Goal: Task Accomplishment & Management: Manage account settings

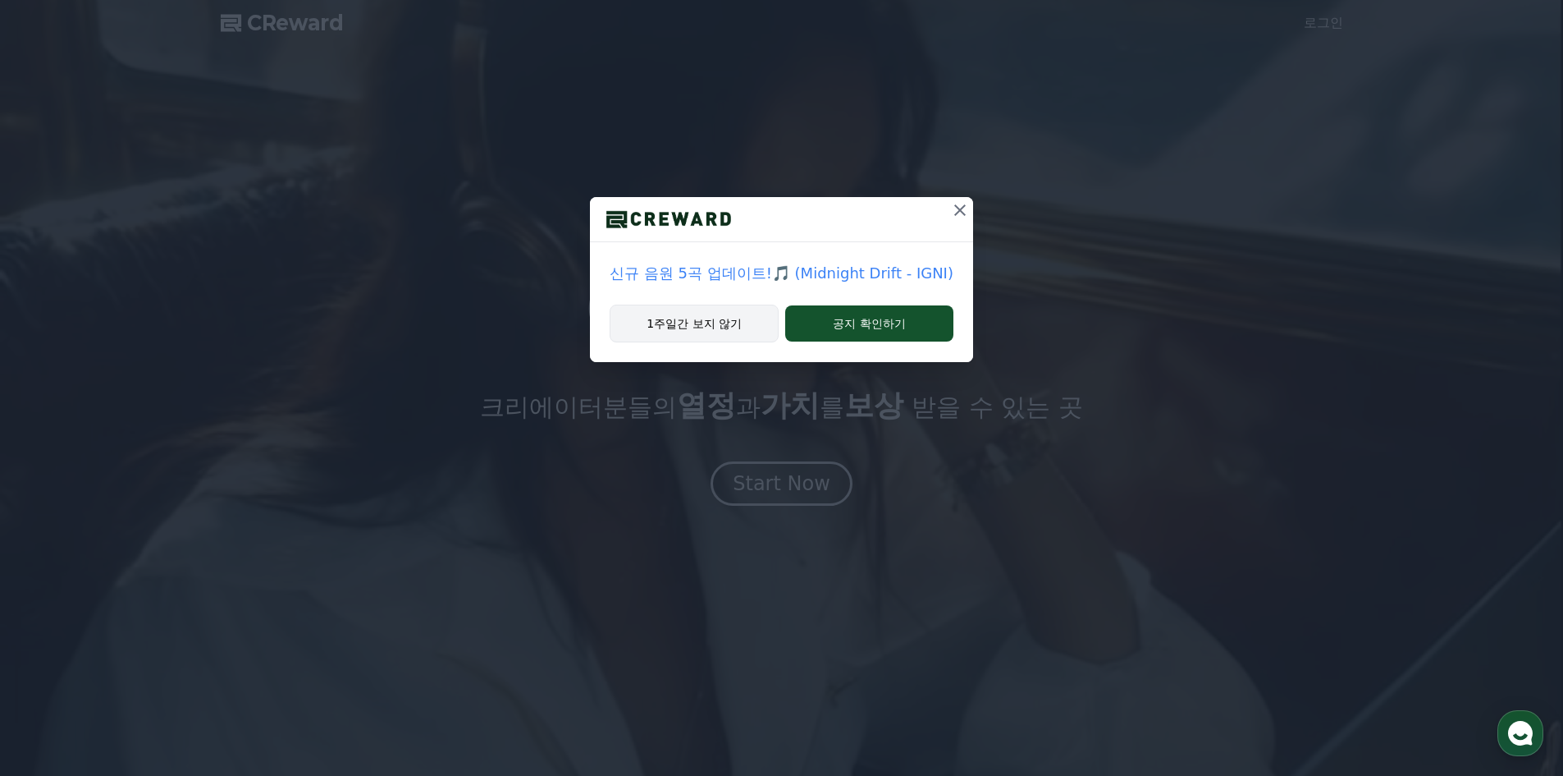
click at [717, 341] on button "1주일간 보지 않기" at bounding box center [694, 323] width 169 height 38
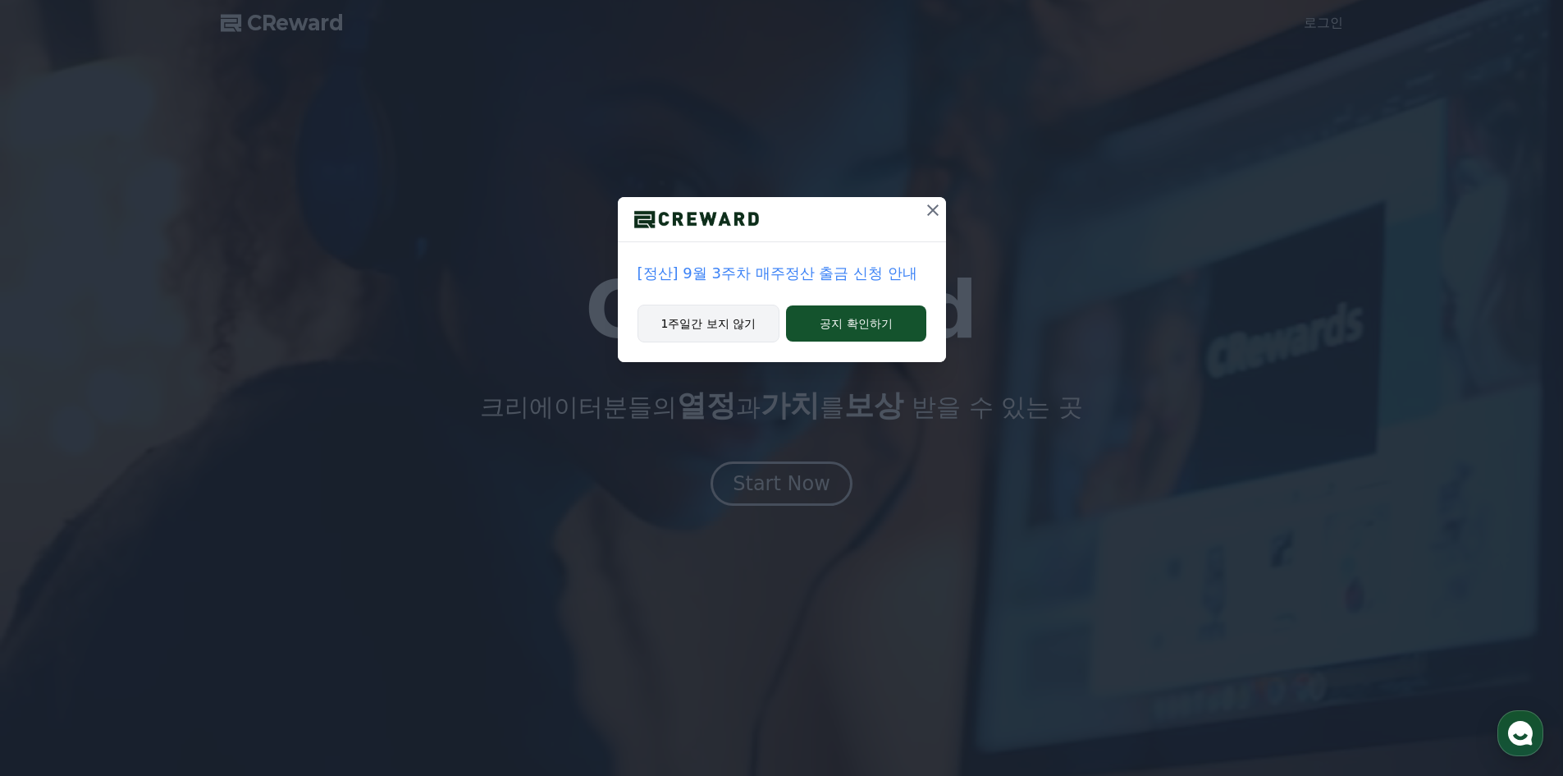
click at [717, 341] on button "1주일간 보지 않기" at bounding box center [709, 323] width 143 height 38
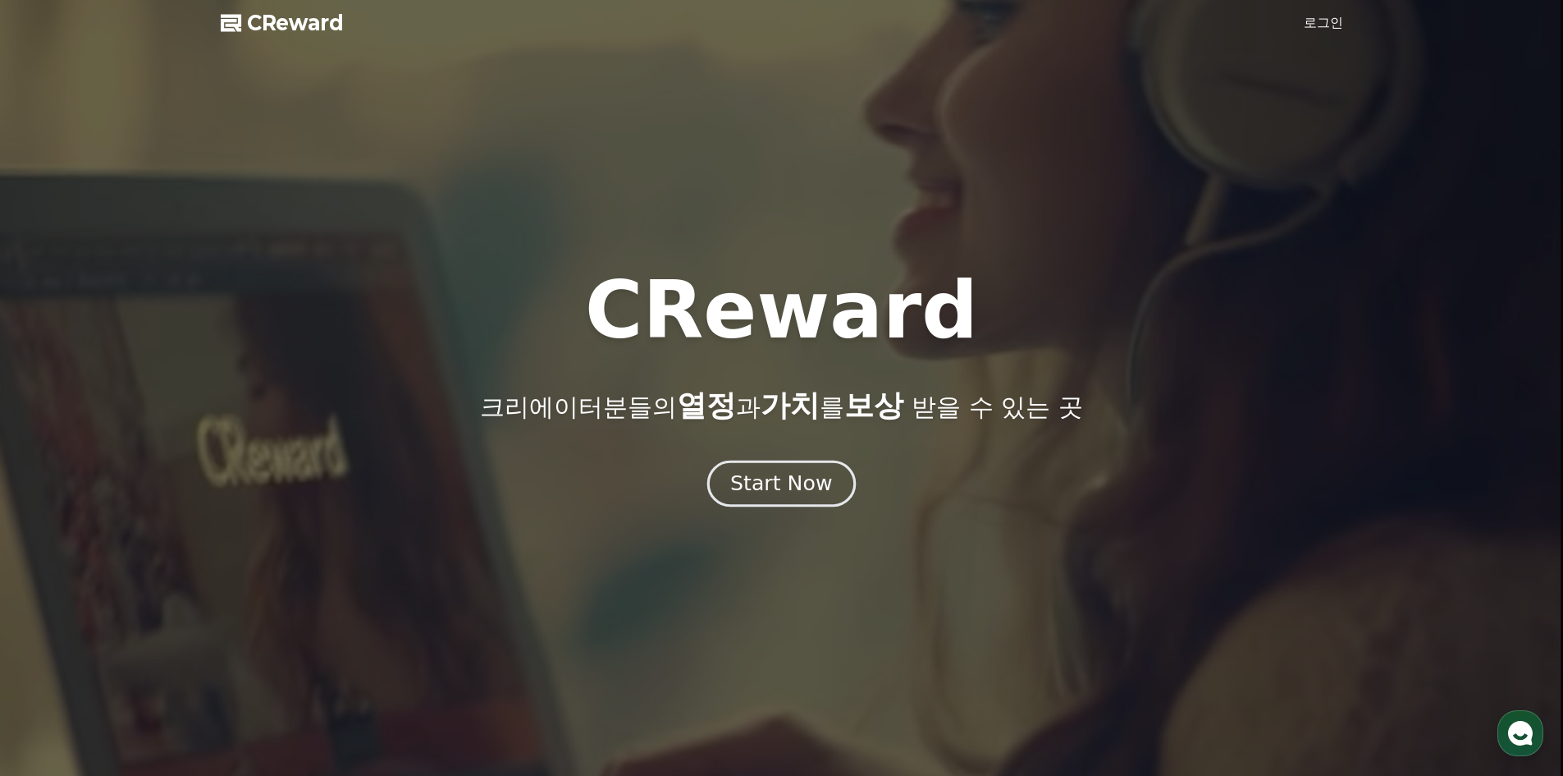
click at [744, 496] on div "Start Now" at bounding box center [781, 483] width 102 height 28
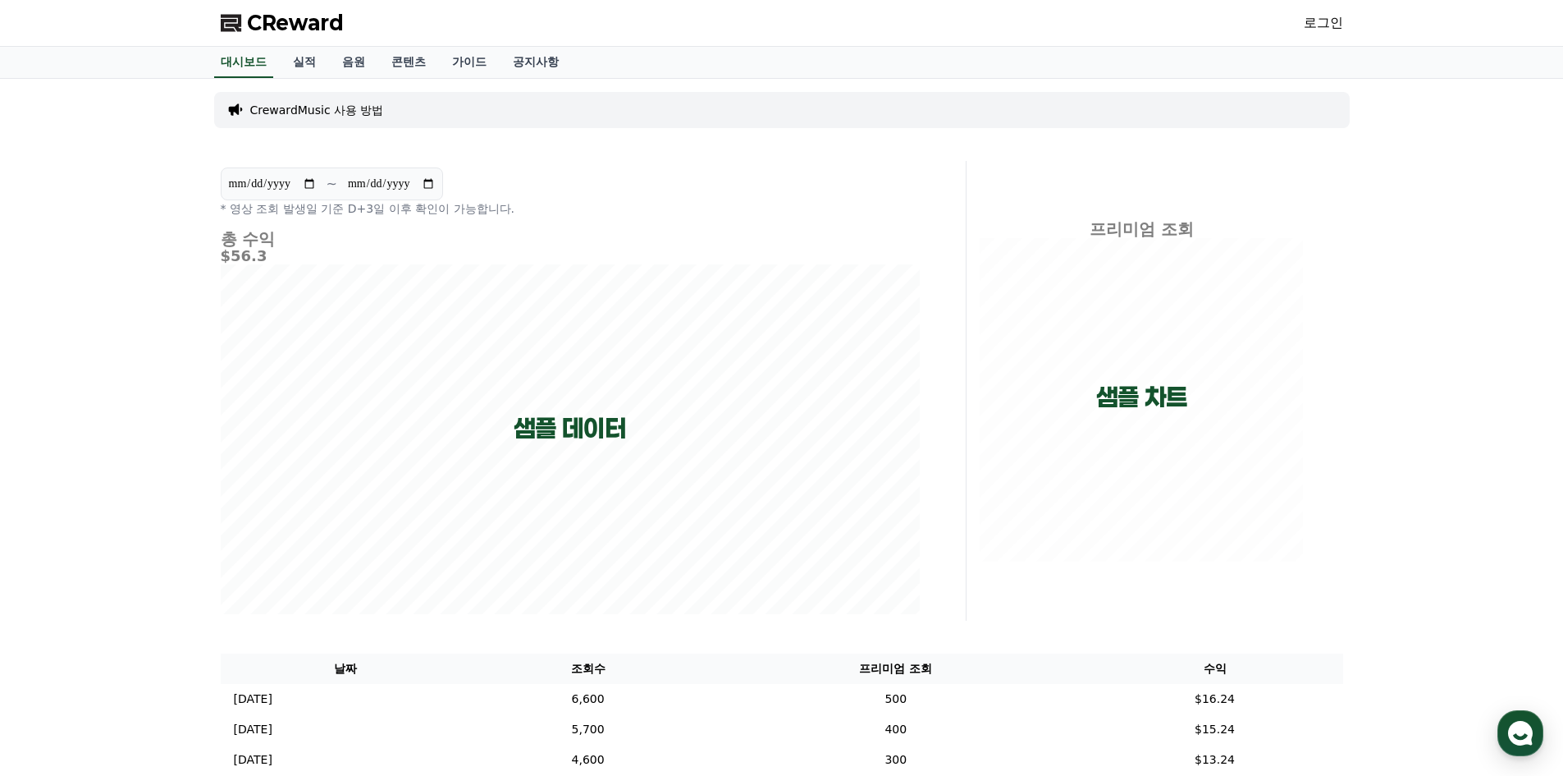
click at [1313, 23] on link "로그인" at bounding box center [1323, 23] width 39 height 20
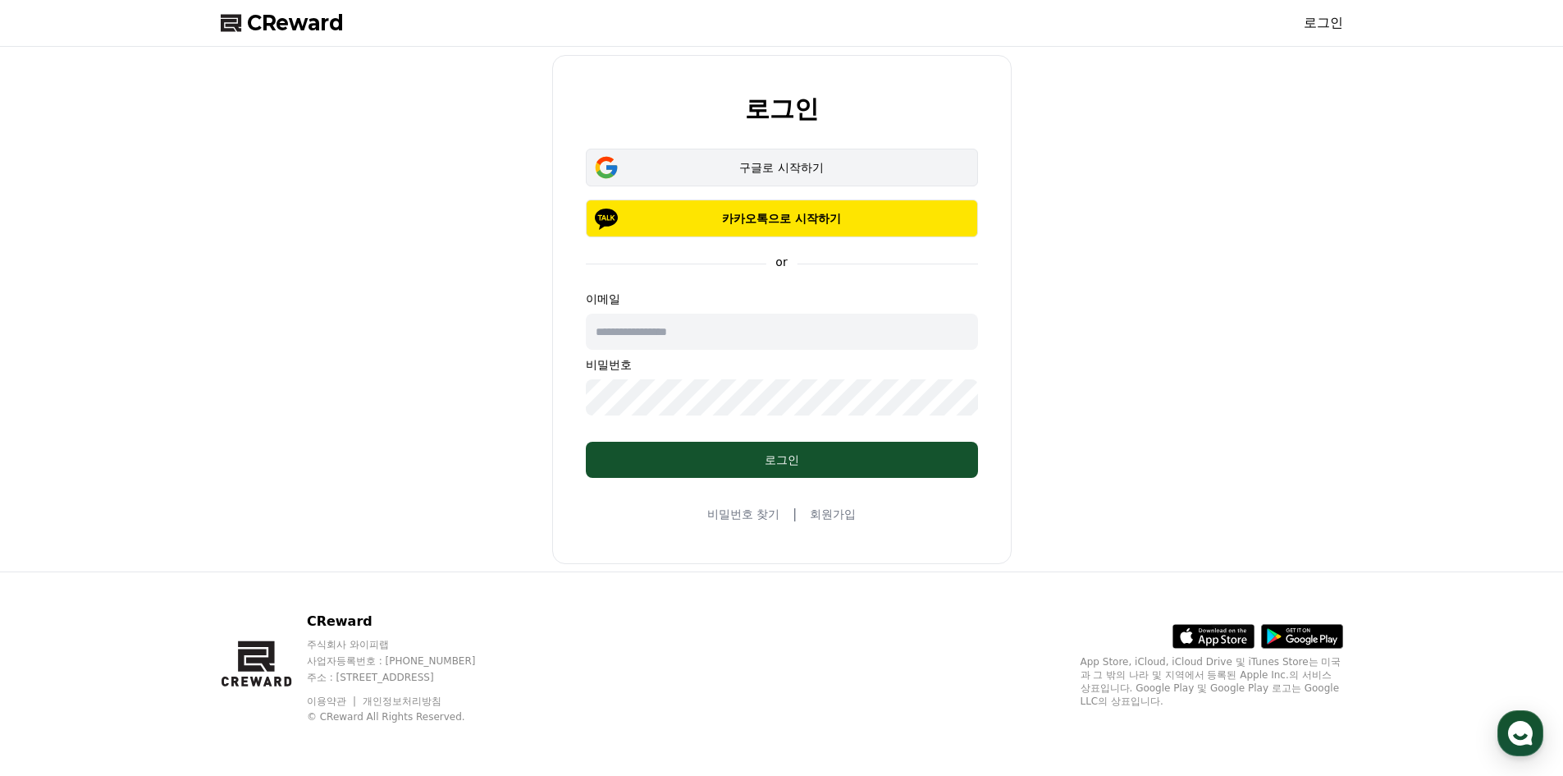
click at [872, 167] on div "구글로 시작하기" at bounding box center [782, 167] width 345 height 16
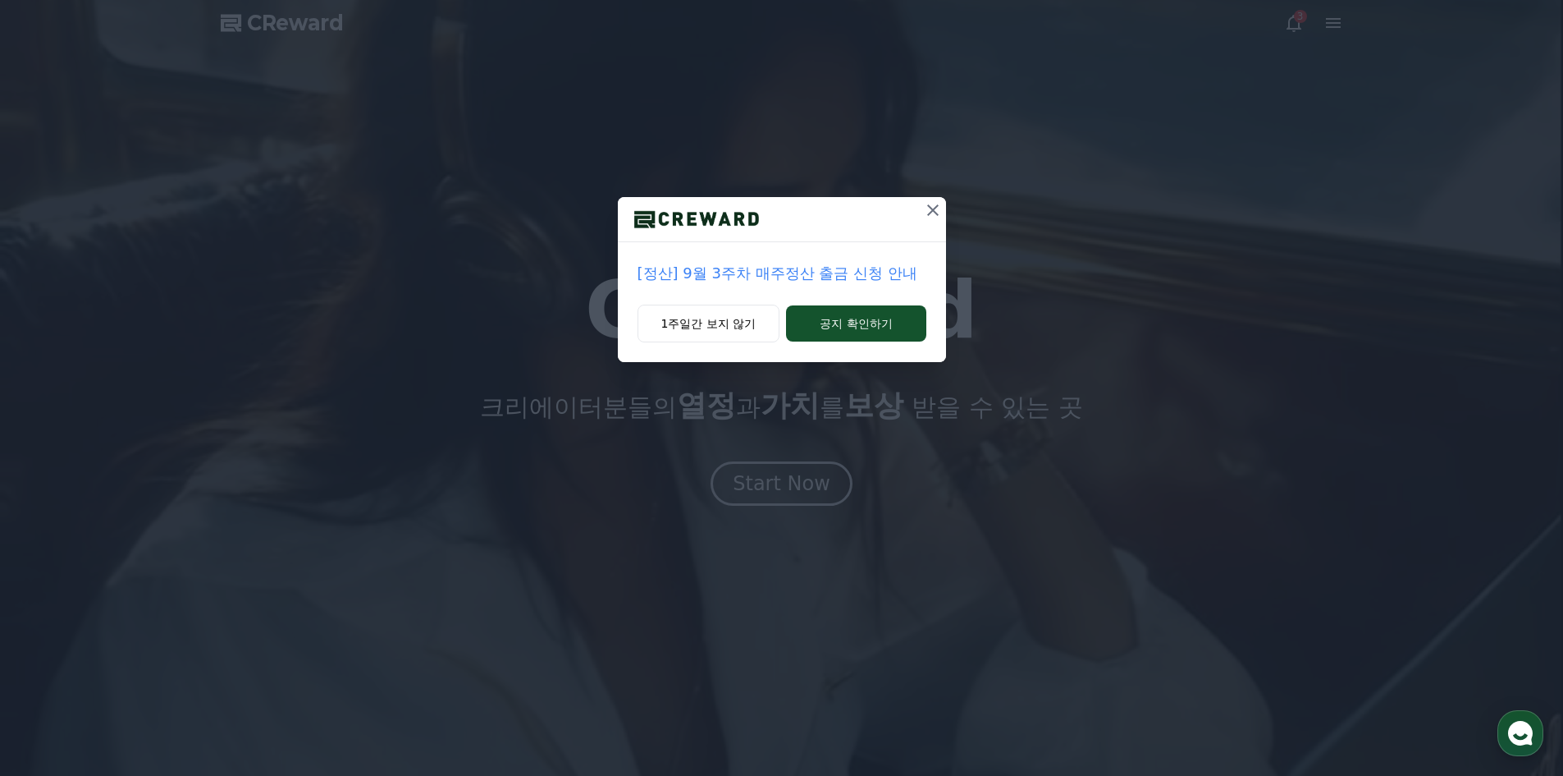
click at [945, 207] on button at bounding box center [933, 210] width 26 height 26
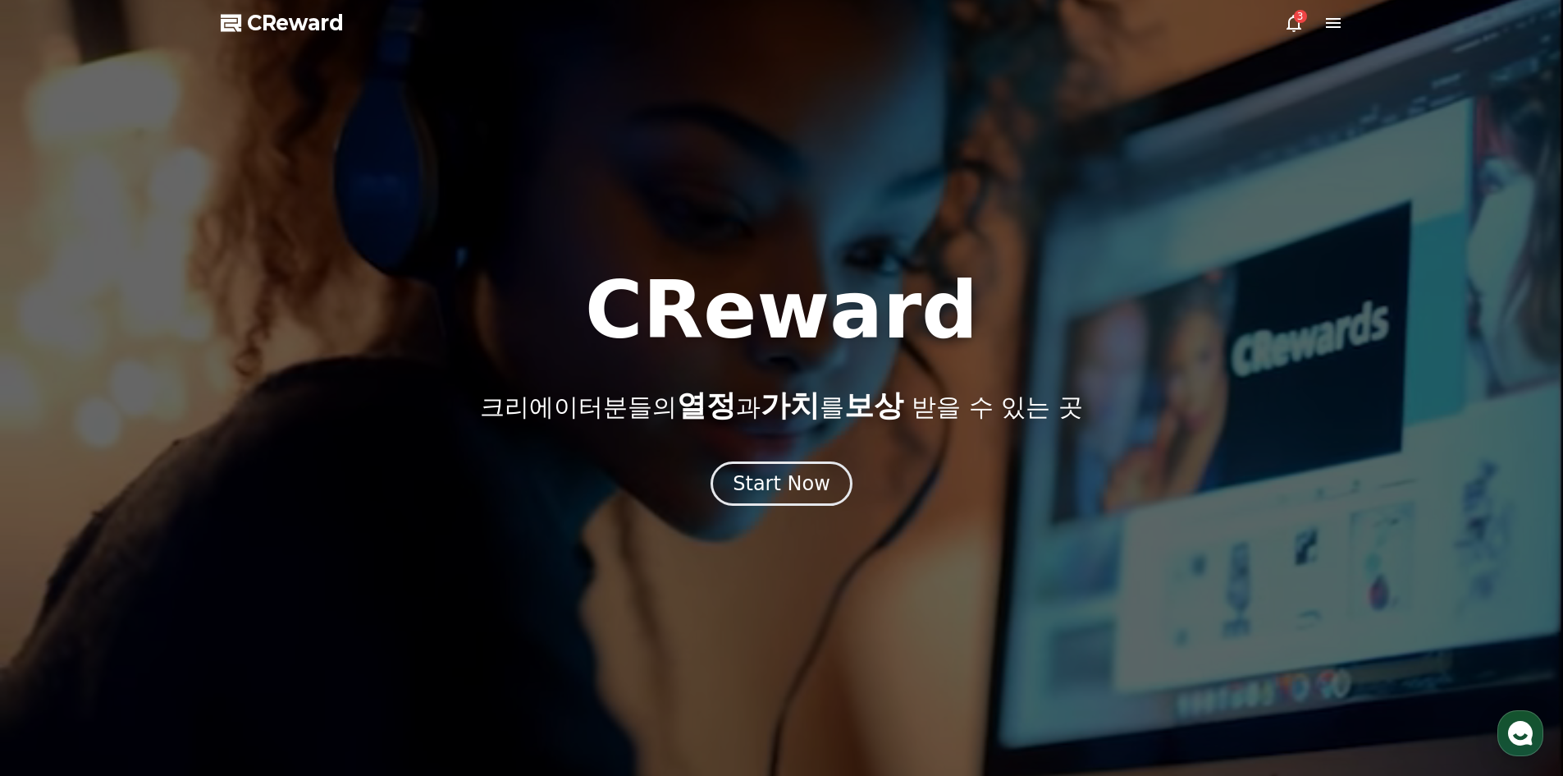
click at [1289, 36] on div at bounding box center [781, 388] width 1563 height 776
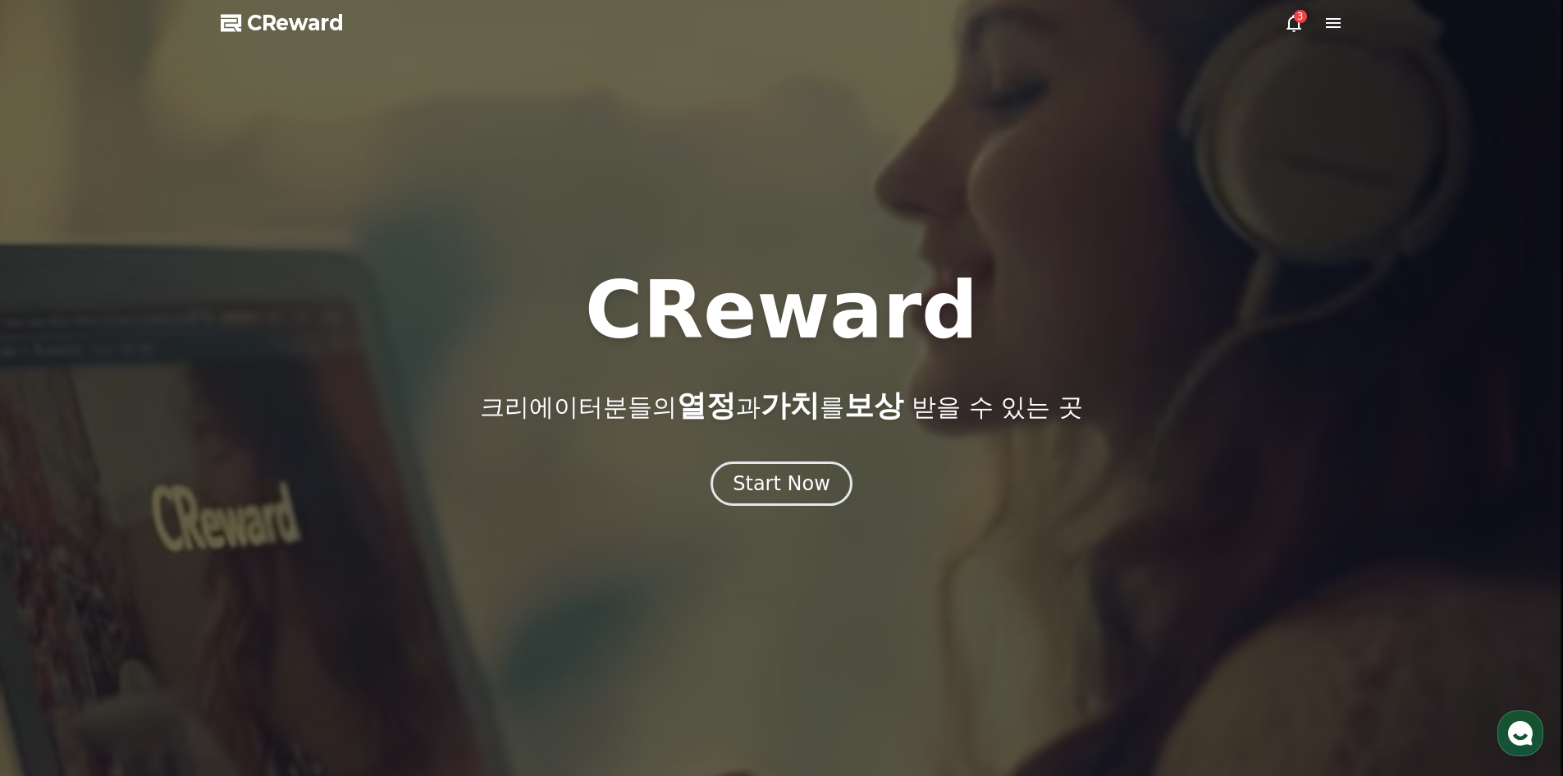
click at [1293, 31] on icon at bounding box center [1294, 23] width 15 height 17
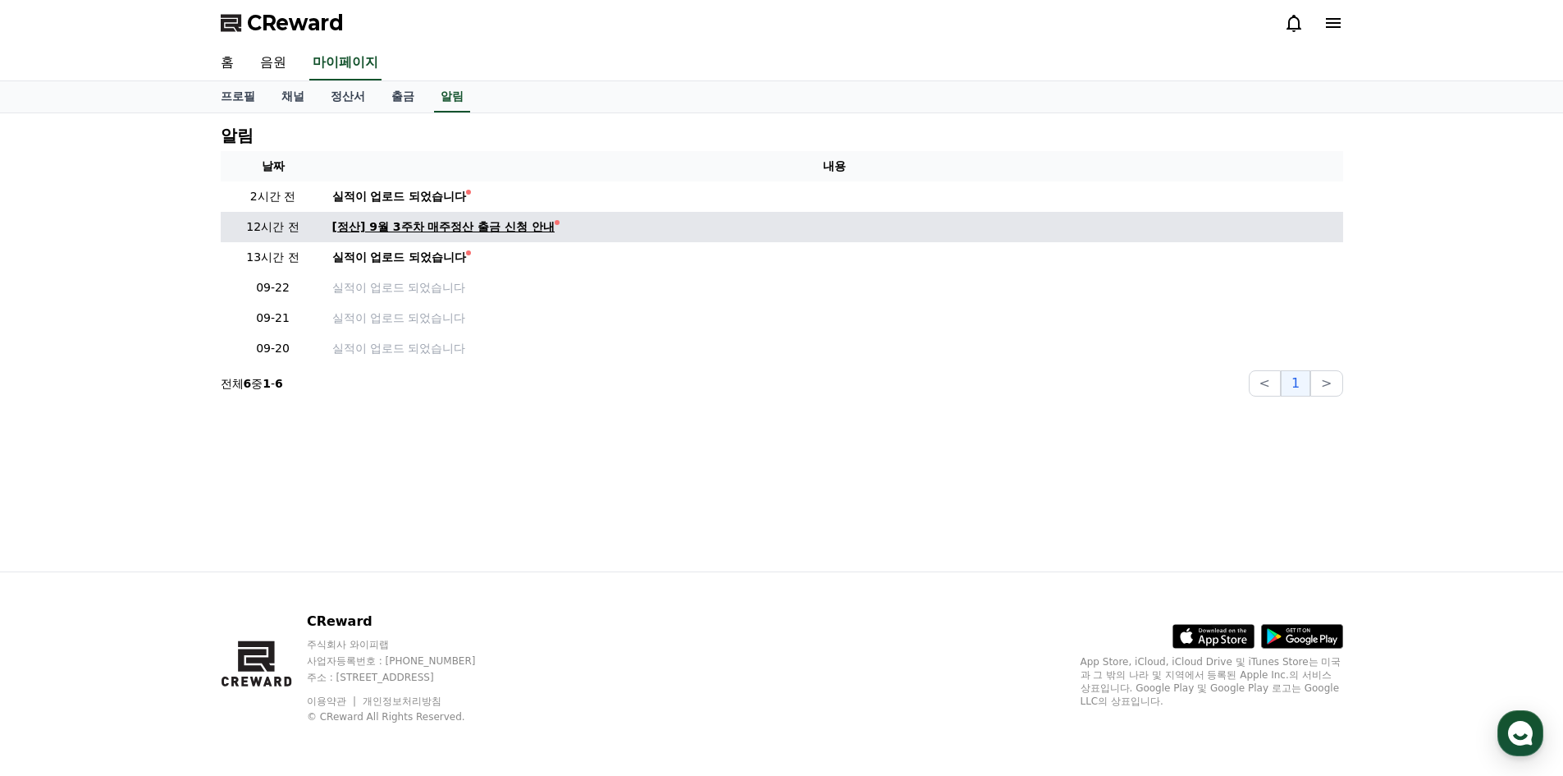
click at [512, 226] on div "[정산] 9월 3주차 매주정산 출금 신청 안내" at bounding box center [443, 226] width 223 height 17
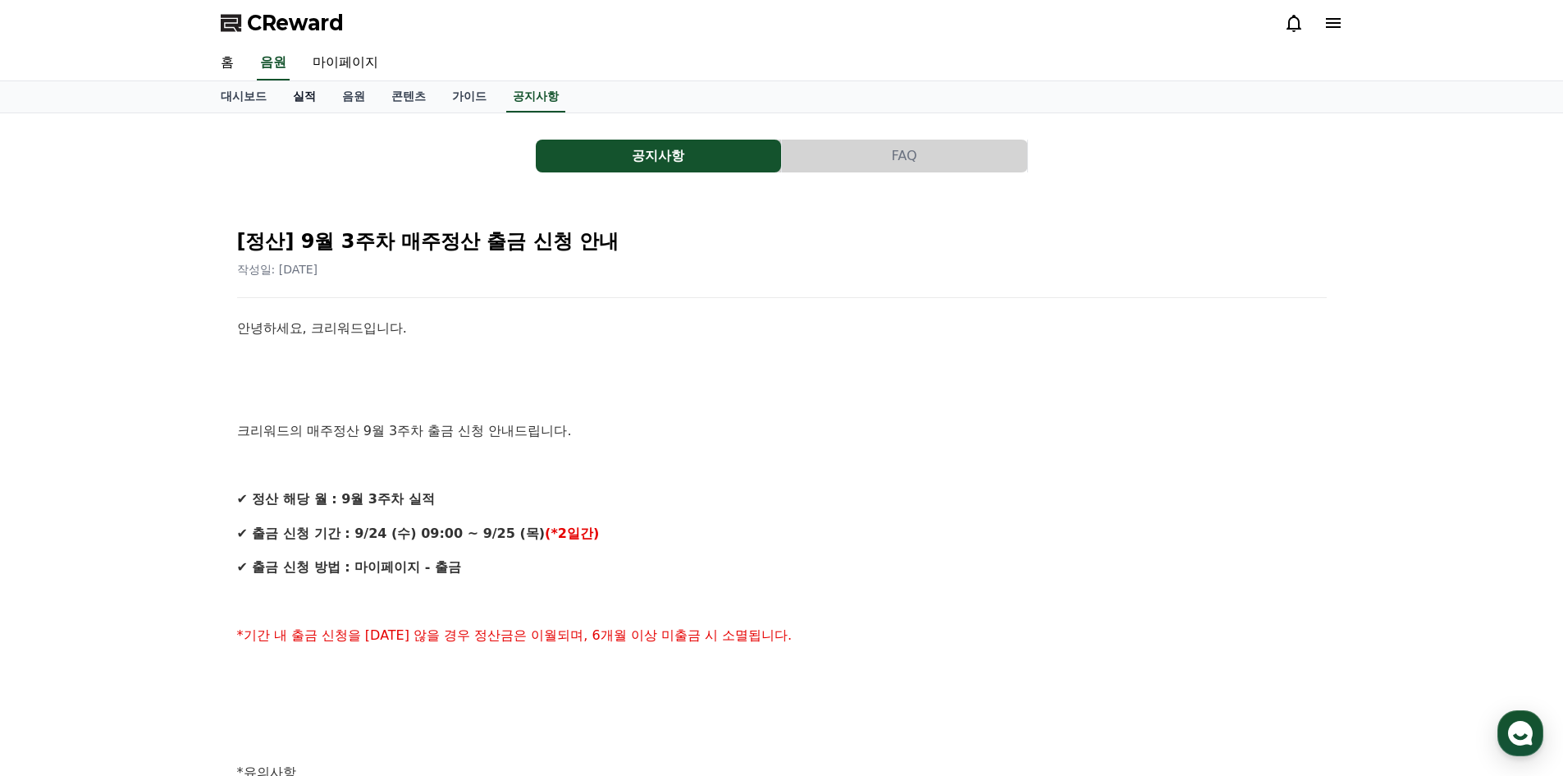
click at [313, 81] on link "실적" at bounding box center [304, 96] width 49 height 31
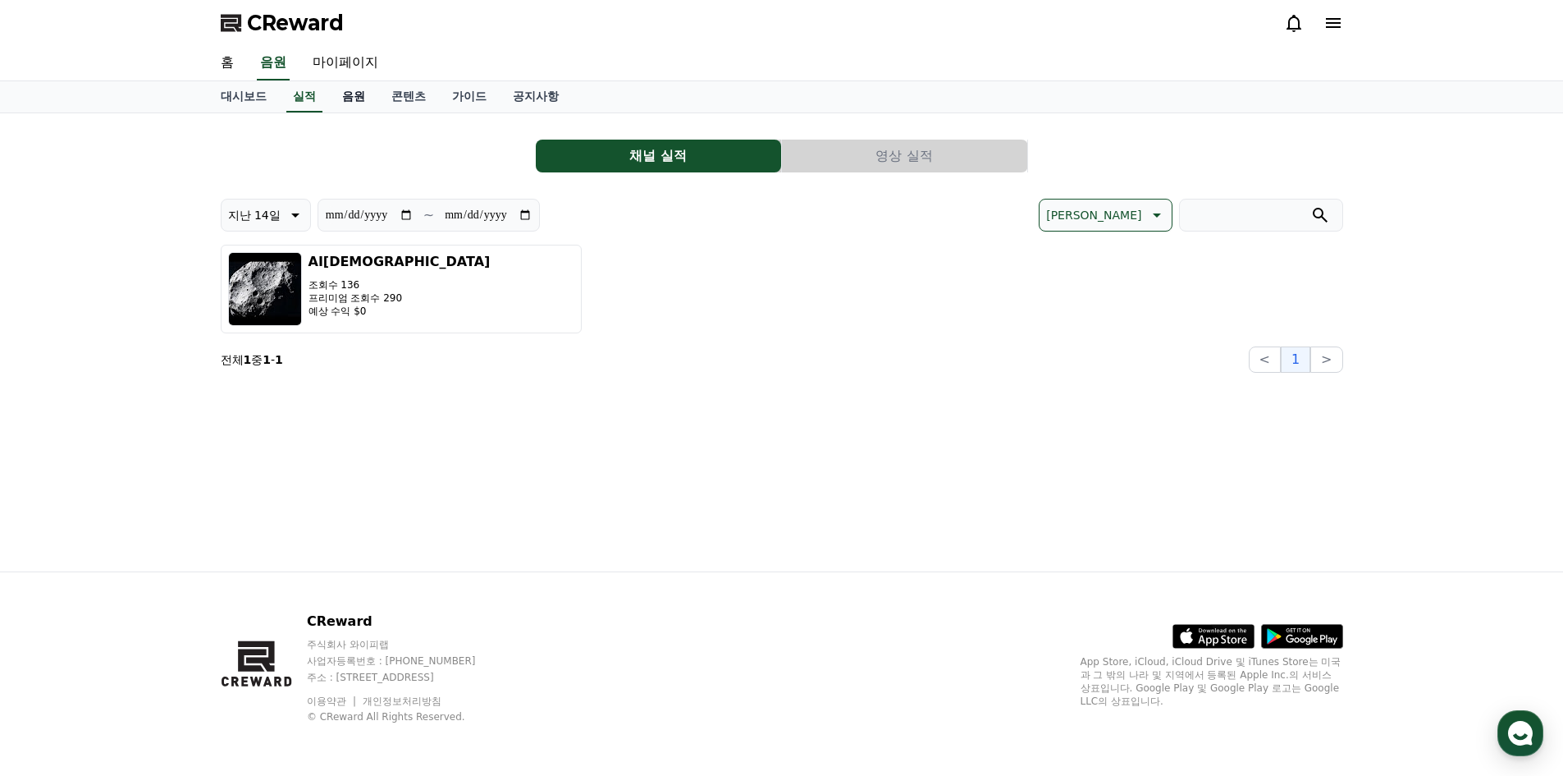
click at [343, 91] on link "음원" at bounding box center [353, 96] width 49 height 31
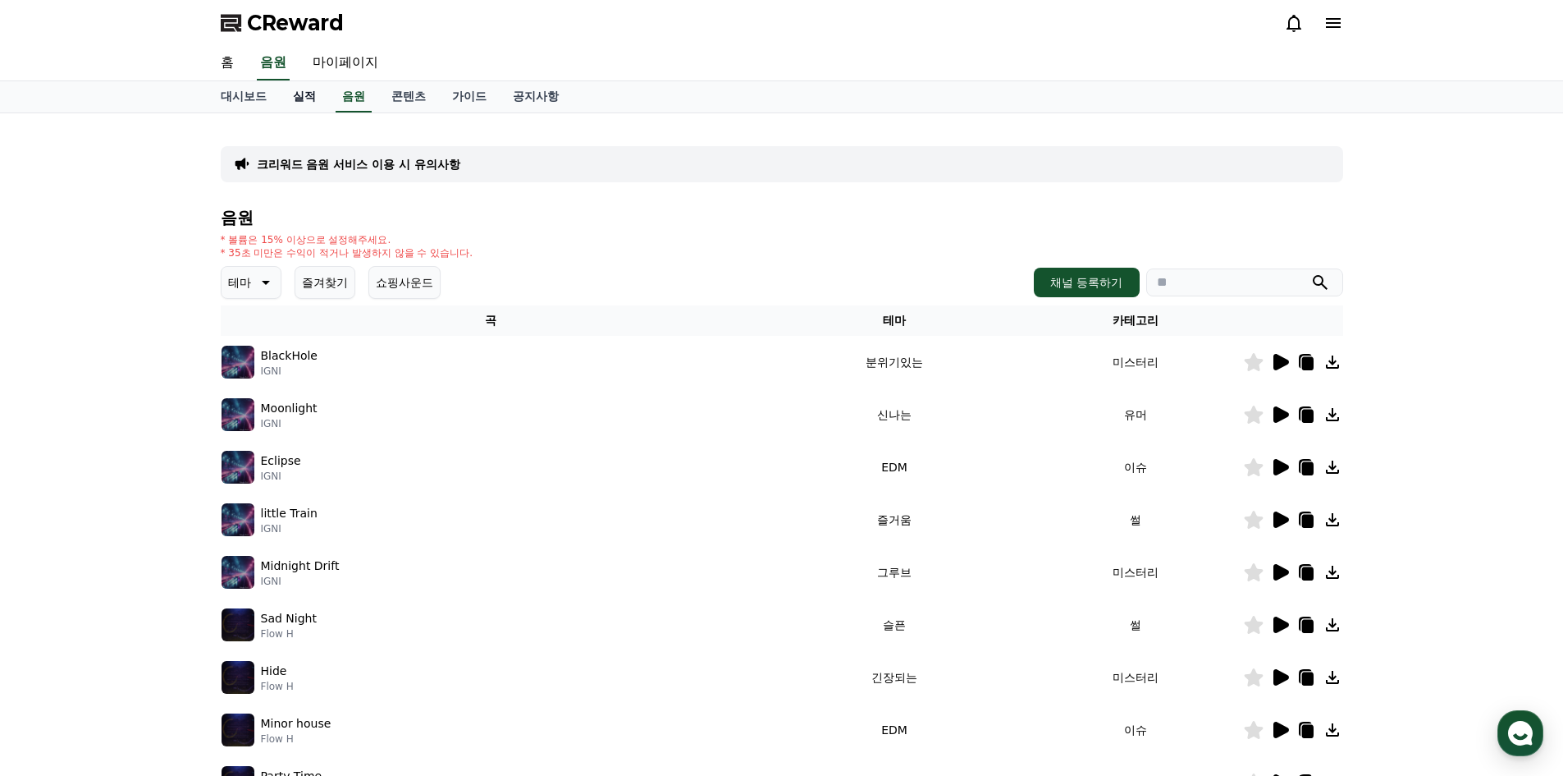
click at [285, 112] on link "실적" at bounding box center [304, 96] width 49 height 31
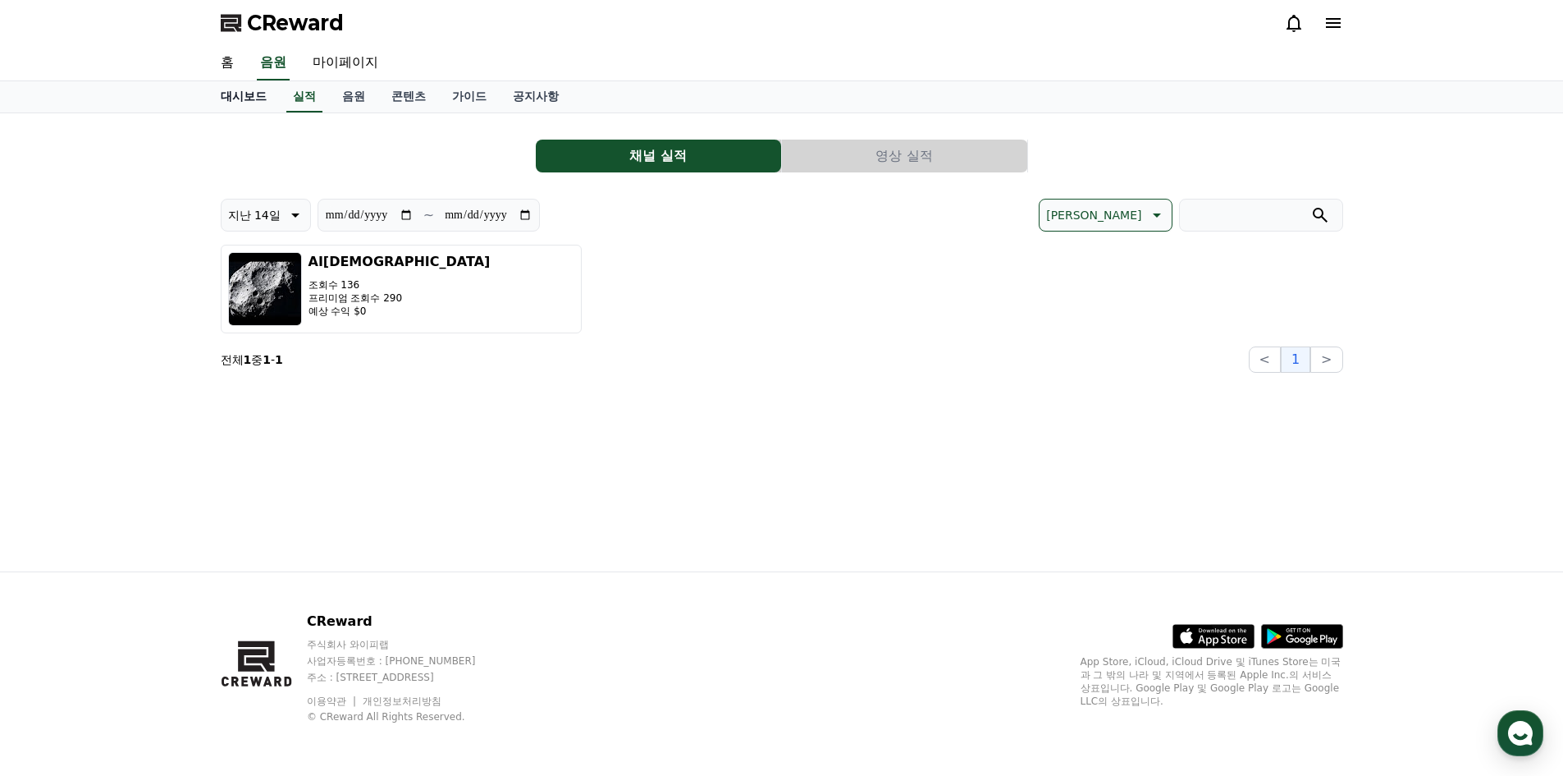
click at [260, 108] on link "대시보드" at bounding box center [244, 96] width 72 height 31
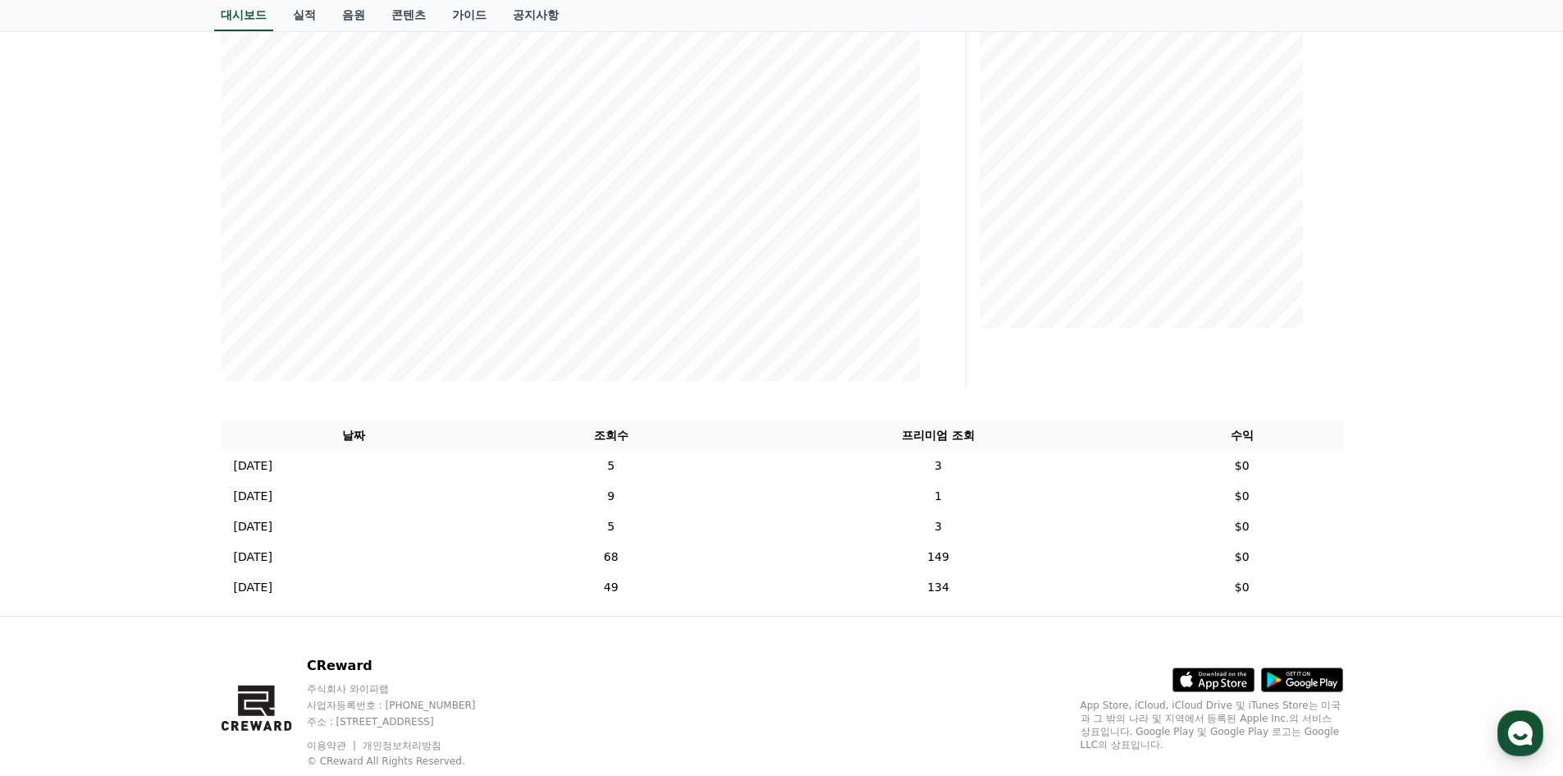
scroll to position [312, 0]
